Goal: Information Seeking & Learning: Learn about a topic

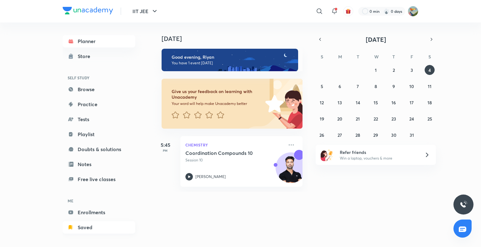
click at [97, 222] on link "Saved" at bounding box center [99, 228] width 73 height 13
click at [97, 216] on link "Enrollments" at bounding box center [99, 212] width 73 height 13
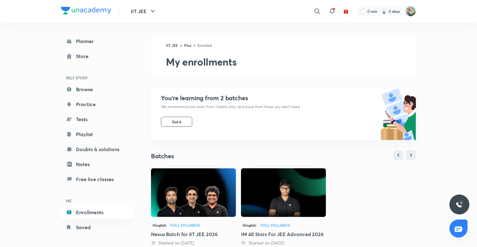
click at [316, 21] on div "IIT JEE ​ 0 min 0 days" at bounding box center [238, 11] width 355 height 23
click at [317, 17] on div at bounding box center [317, 11] width 13 height 13
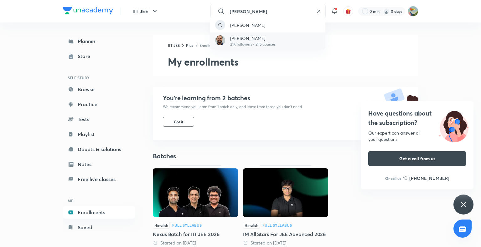
type input "nitin sachan"
click at [281, 33] on div "Nitin Sachan 21K followers • 295 courses" at bounding box center [267, 41] width 115 height 17
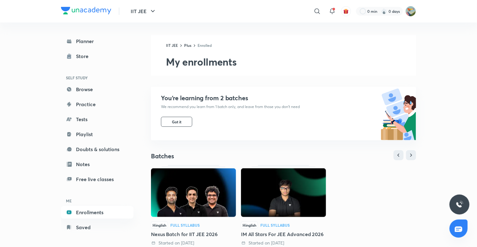
click at [219, 186] on img at bounding box center [193, 193] width 85 height 49
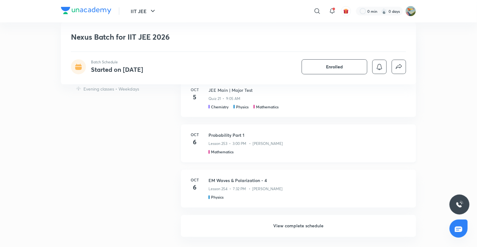
scroll to position [532, 0]
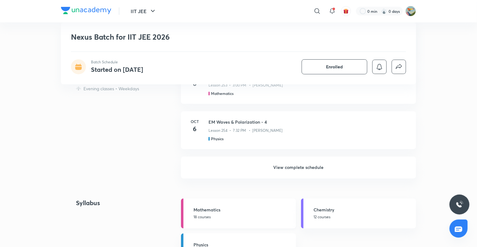
click at [248, 215] on p "18 courses" at bounding box center [243, 218] width 99 height 6
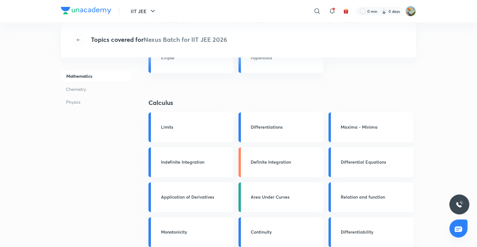
scroll to position [407, 0]
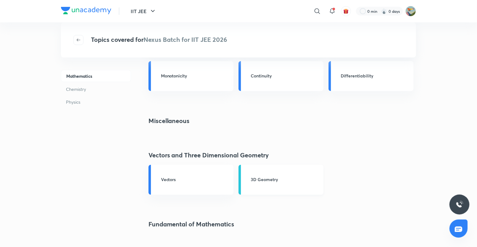
click at [250, 180] on link "3D Geometry" at bounding box center [281, 180] width 85 height 30
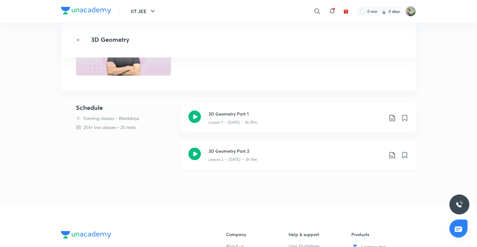
scroll to position [63, 0]
click at [231, 159] on p "Lesson 2 • Oct 1 • 2h 13m" at bounding box center [233, 160] width 49 height 6
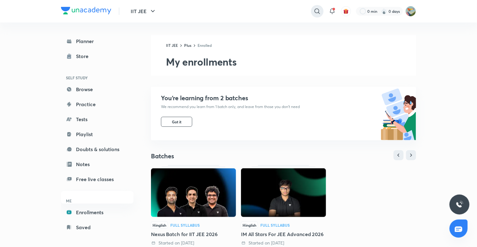
click at [319, 11] on icon at bounding box center [318, 12] width 8 height 8
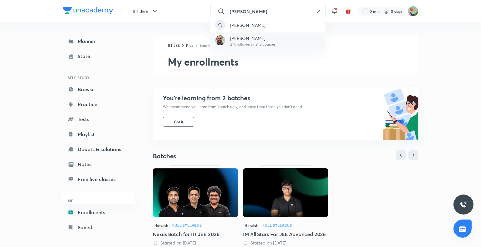
type input "[PERSON_NAME]"
click at [259, 38] on p "[PERSON_NAME]" at bounding box center [252, 38] width 45 height 7
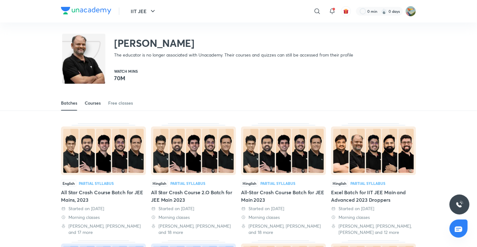
click at [92, 101] on div "Courses" at bounding box center [93, 103] width 16 height 6
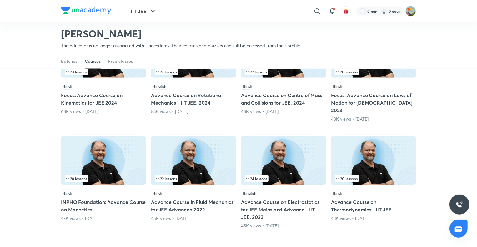
scroll to position [215, 0]
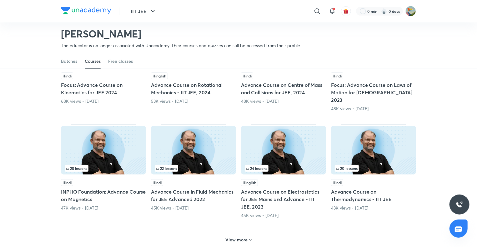
click at [183, 140] on img at bounding box center [193, 150] width 85 height 49
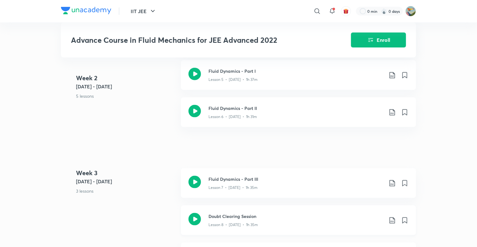
scroll to position [438, 0]
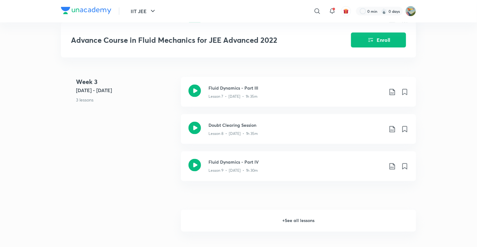
click at [238, 227] on h6 "+ See all lessons" at bounding box center [298, 221] width 235 height 22
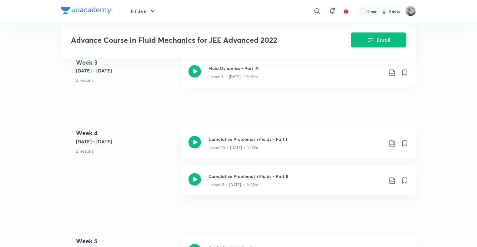
scroll to position [657, 0]
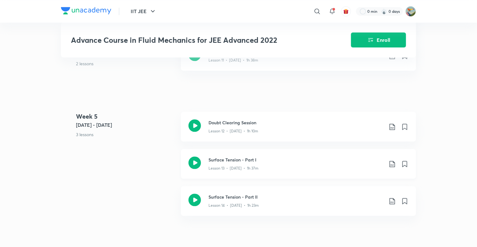
click at [392, 168] on icon at bounding box center [393, 165] width 8 height 8
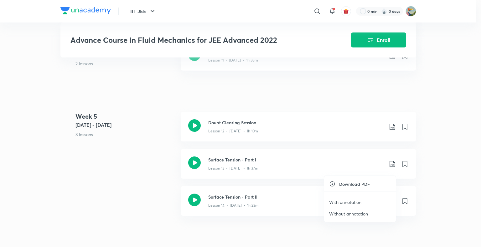
click at [354, 203] on p "With annotation" at bounding box center [345, 202] width 32 height 7
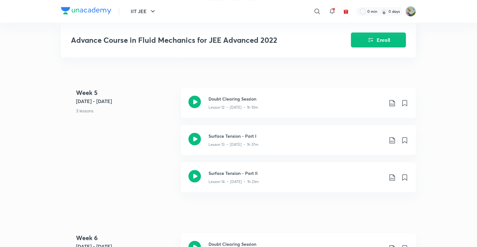
scroll to position [720, 0]
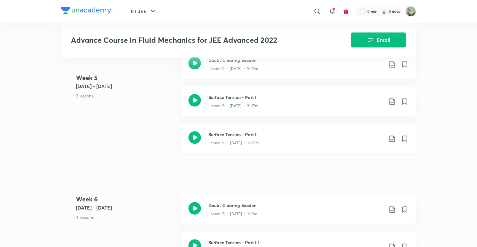
click at [392, 140] on icon at bounding box center [393, 139] width 8 height 8
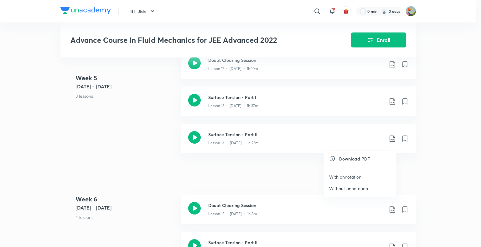
click at [357, 179] on p "With annotation" at bounding box center [345, 177] width 32 height 7
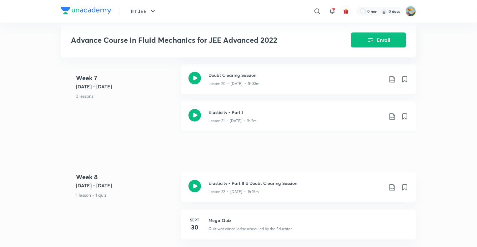
scroll to position [1064, 0]
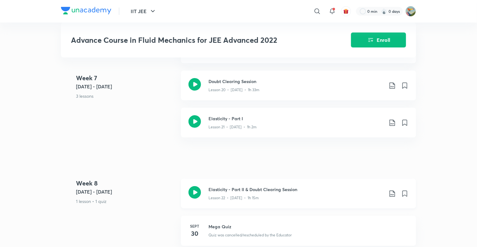
click at [395, 198] on icon at bounding box center [393, 194] width 8 height 8
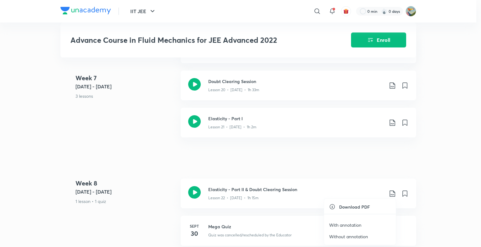
click at [351, 225] on p "With annotation" at bounding box center [345, 225] width 32 height 7
